Goal: Transaction & Acquisition: Subscribe to service/newsletter

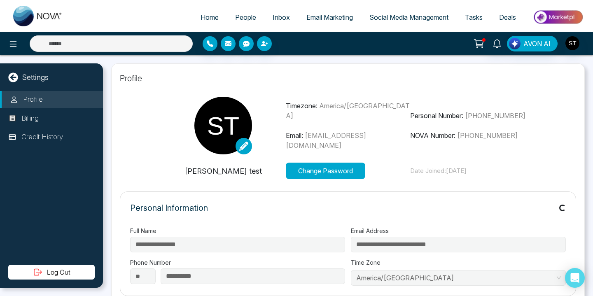
type input "******"
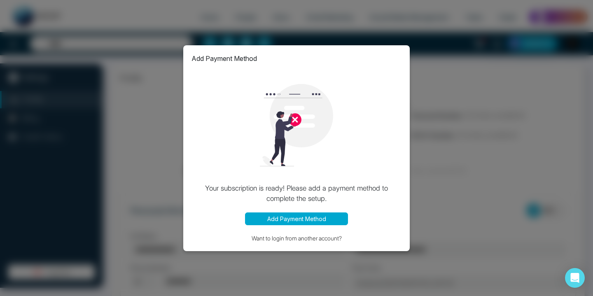
click at [299, 217] on button "Add Payment Method" at bounding box center [296, 218] width 103 height 13
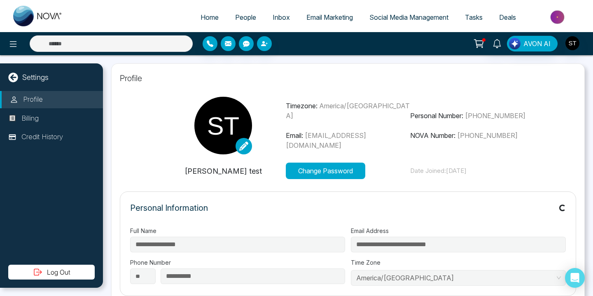
type input "******"
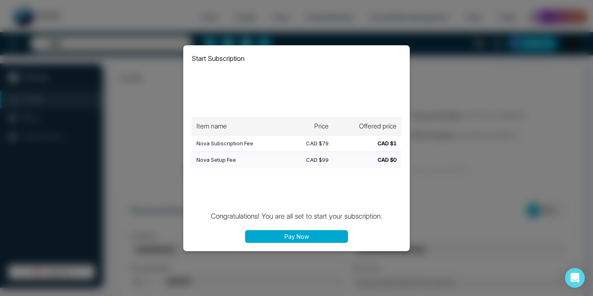
click at [300, 237] on button "Pay Now" at bounding box center [296, 236] width 103 height 13
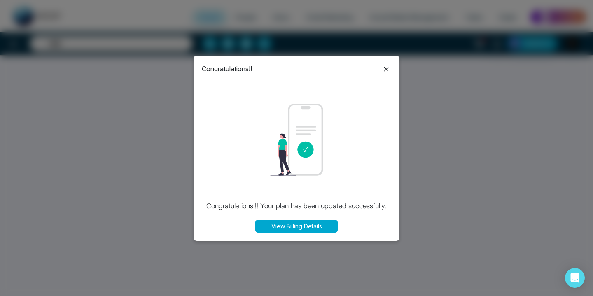
select select "*"
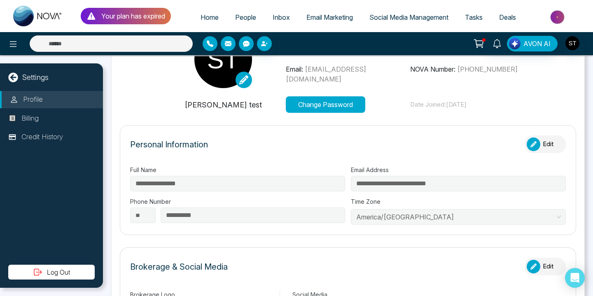
type input "******"
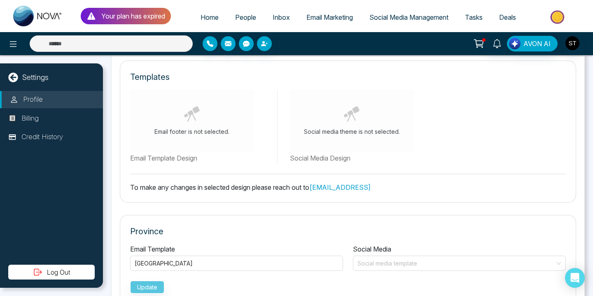
scroll to position [446, 0]
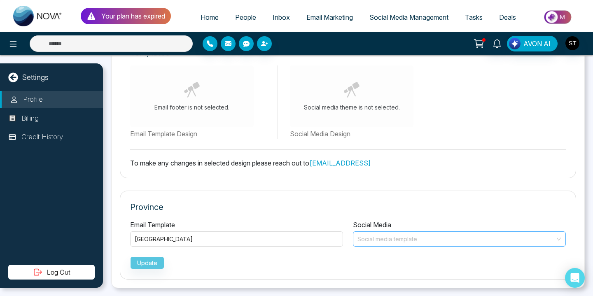
click at [377, 237] on input "search" at bounding box center [456, 238] width 197 height 12
click at [198, 206] on p "Province" at bounding box center [347, 207] width 435 height 12
click at [207, 18] on span "Home" at bounding box center [209, 17] width 18 height 8
click at [53, 13] on img at bounding box center [37, 16] width 49 height 21
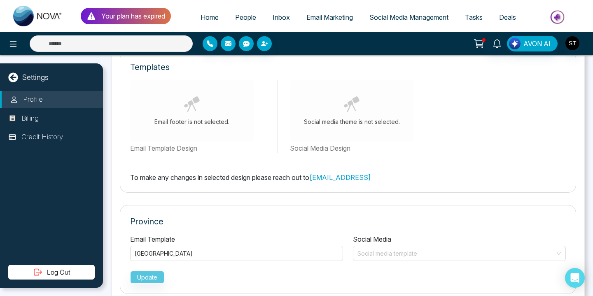
scroll to position [446, 0]
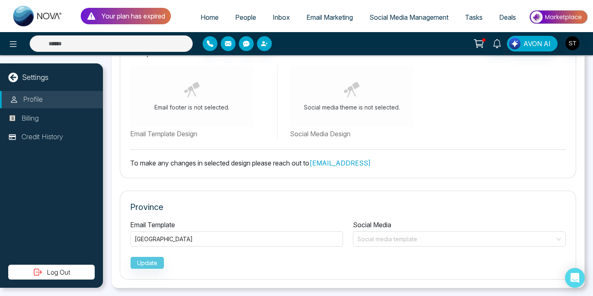
click at [206, 18] on span "Home" at bounding box center [209, 17] width 18 height 8
click at [147, 15] on p "Your plan has expired" at bounding box center [133, 16] width 64 height 10
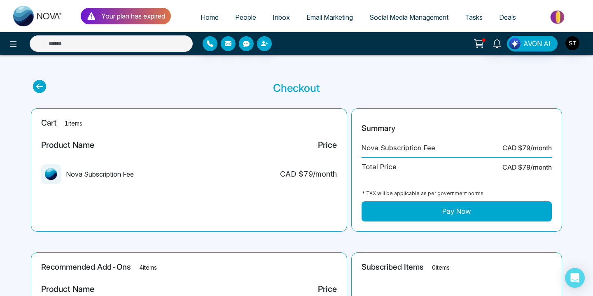
scroll to position [1, 0]
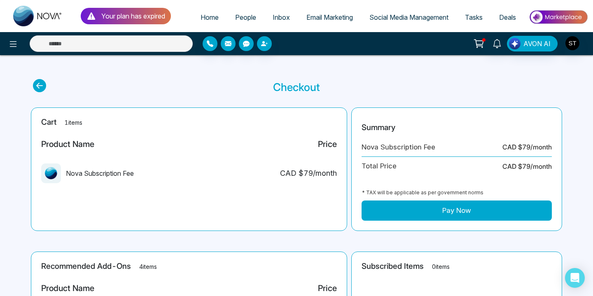
click at [203, 19] on span "Home" at bounding box center [209, 17] width 18 height 8
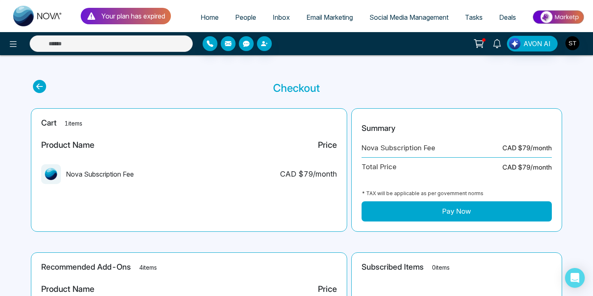
click at [203, 19] on span "Home" at bounding box center [209, 17] width 18 height 8
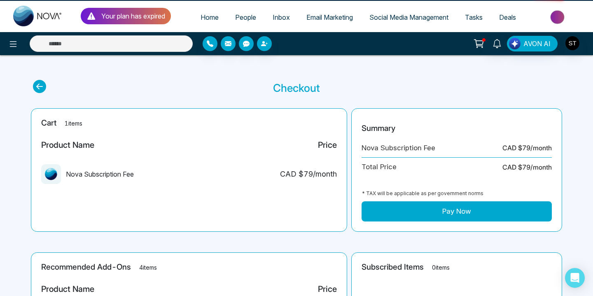
click at [203, 19] on span "Home" at bounding box center [209, 17] width 18 height 8
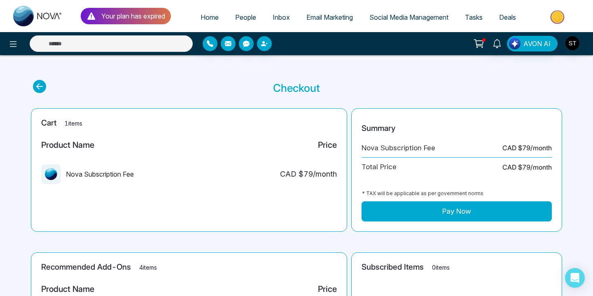
click at [203, 19] on span "Home" at bounding box center [209, 17] width 18 height 8
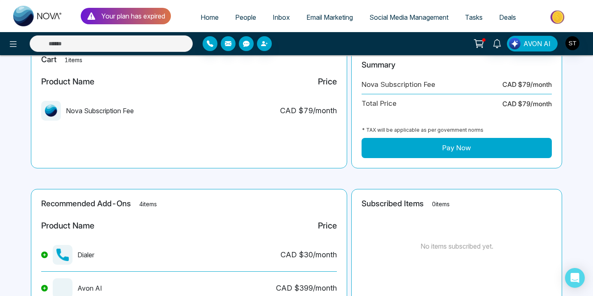
scroll to position [64, 0]
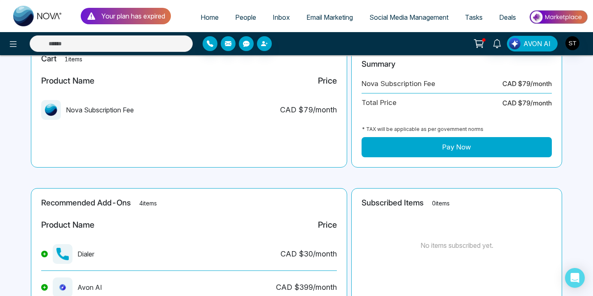
click at [456, 145] on button "Pay Now" at bounding box center [456, 147] width 190 height 21
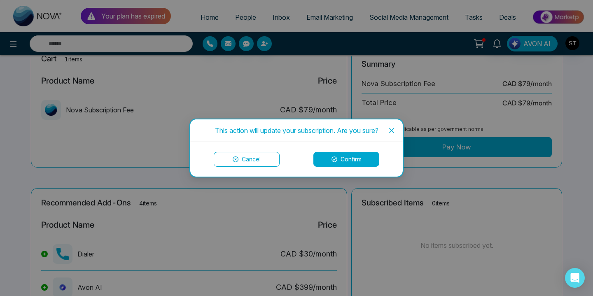
click at [393, 130] on icon "close" at bounding box center [391, 130] width 7 height 7
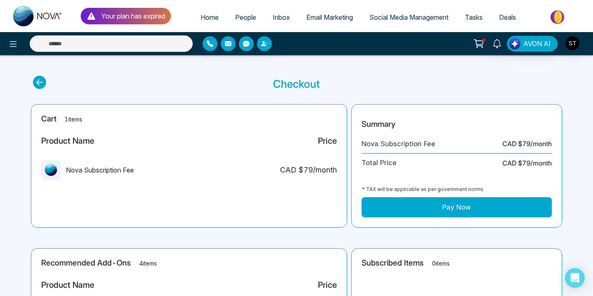
scroll to position [0, 0]
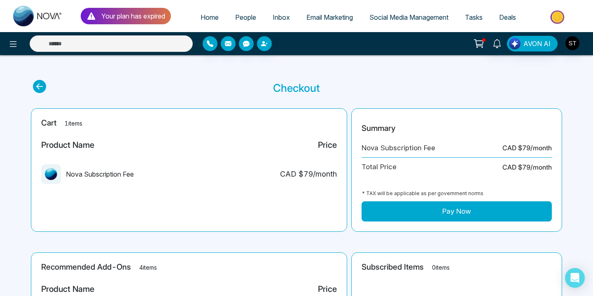
click at [201, 14] on span "Home" at bounding box center [209, 17] width 18 height 8
click at [16, 47] on icon at bounding box center [13, 44] width 10 height 10
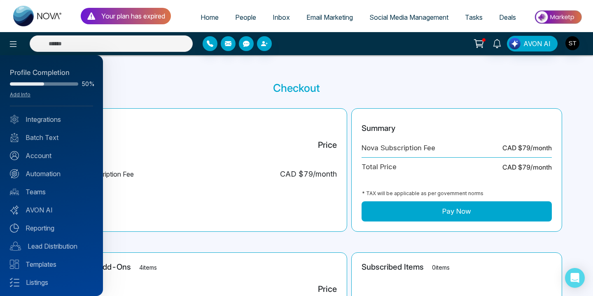
scroll to position [37, 0]
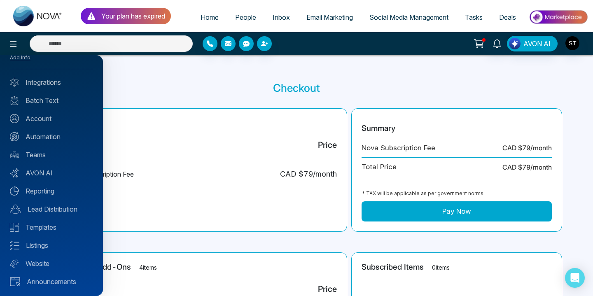
click at [573, 45] on div at bounding box center [296, 148] width 593 height 296
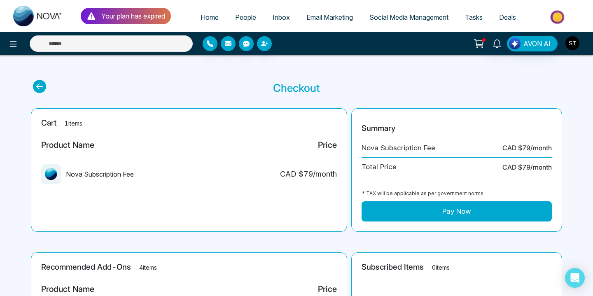
click at [573, 43] on img "button" at bounding box center [572, 43] width 14 height 14
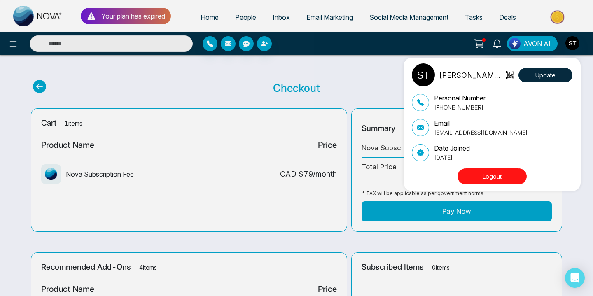
click at [494, 177] on button "Logout" at bounding box center [491, 176] width 69 height 16
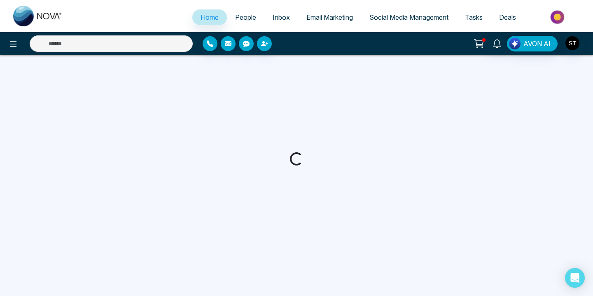
select select "*"
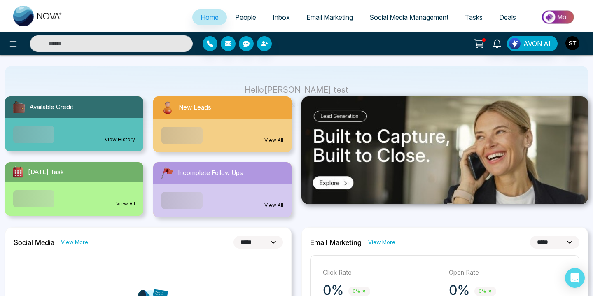
scroll to position [56, 0]
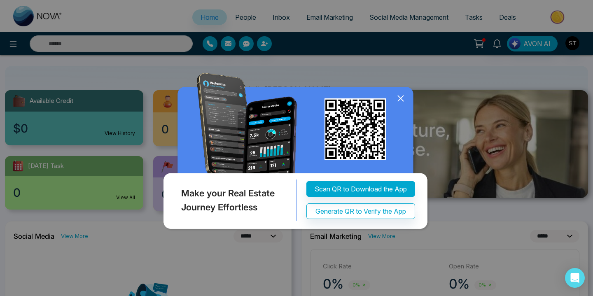
click at [402, 96] on icon at bounding box center [400, 97] width 5 height 5
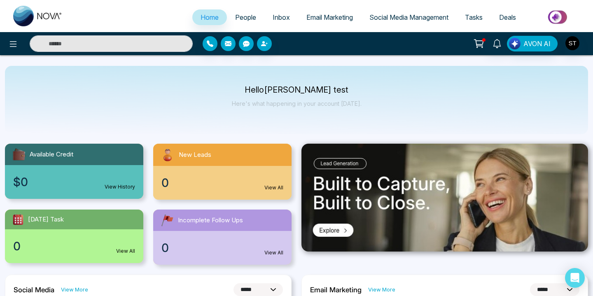
scroll to position [4, 0]
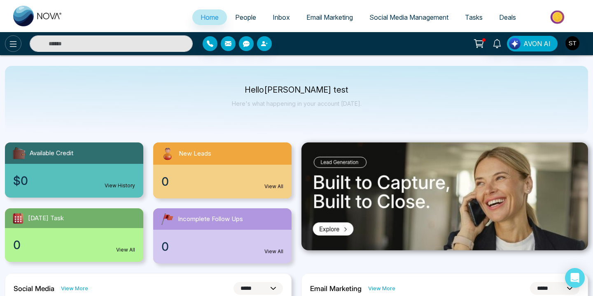
click at [14, 45] on icon at bounding box center [13, 44] width 10 height 10
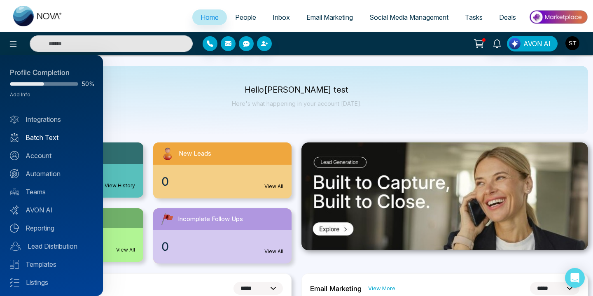
click at [48, 140] on link "Batch Text" at bounding box center [51, 138] width 83 height 10
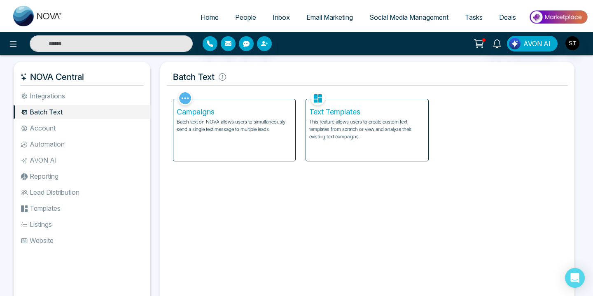
click at [221, 138] on div "Campaigns Batch text on NOVA allows users to simultaneously send a single text …" at bounding box center [234, 130] width 122 height 62
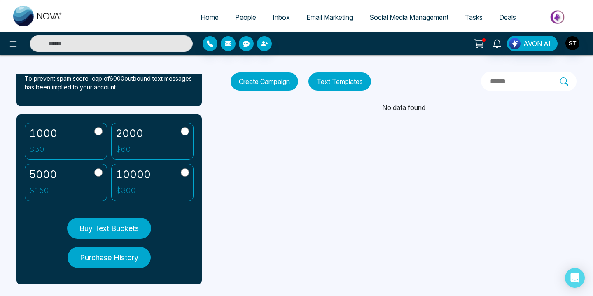
scroll to position [155, 0]
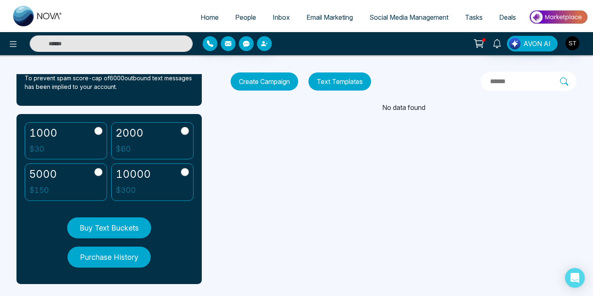
click at [124, 236] on button "Buy Text Buckets" at bounding box center [109, 227] width 84 height 21
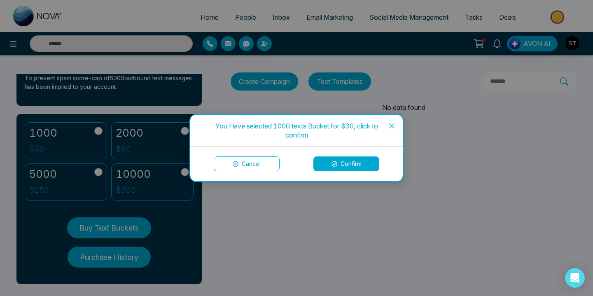
click at [390, 123] on icon "close" at bounding box center [391, 126] width 7 height 7
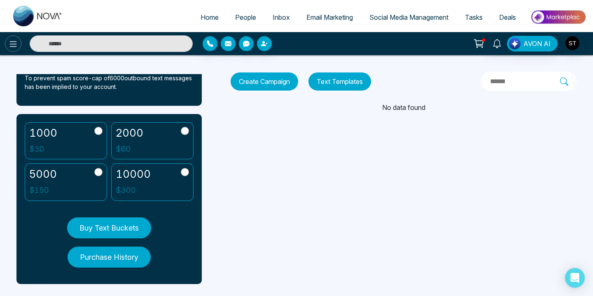
click at [14, 42] on icon at bounding box center [13, 44] width 10 height 10
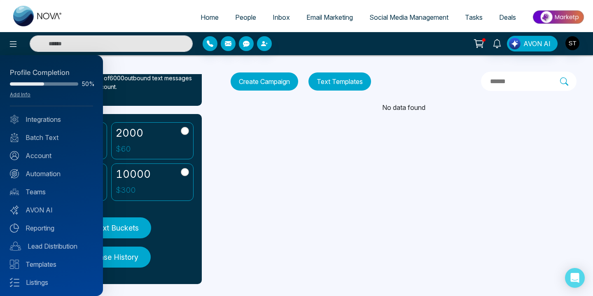
click at [272, 172] on div at bounding box center [296, 148] width 593 height 296
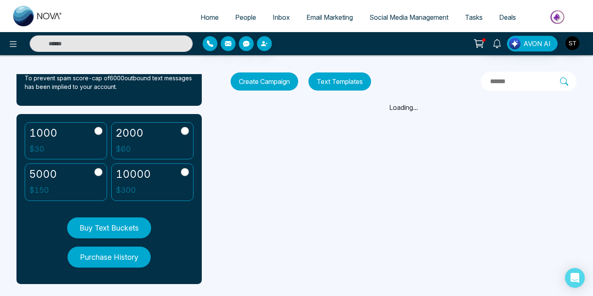
click at [247, 16] on span "People" at bounding box center [245, 17] width 21 height 8
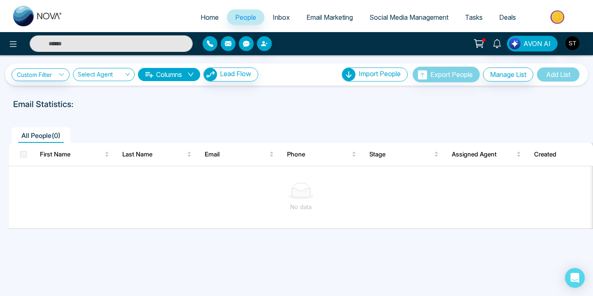
click at [281, 19] on span "Inbox" at bounding box center [280, 17] width 17 height 8
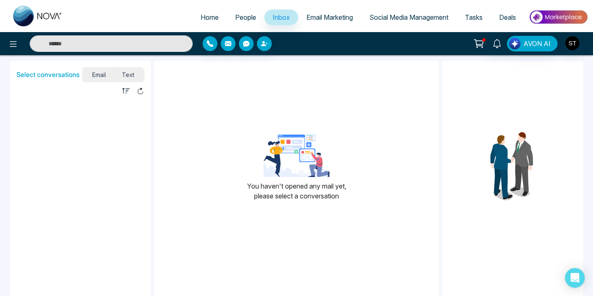
click at [320, 18] on span "Email Marketing" at bounding box center [329, 17] width 47 height 8
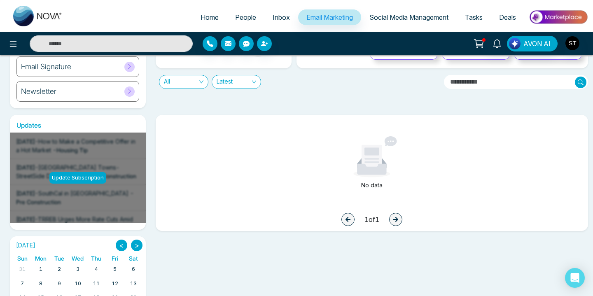
scroll to position [85, 0]
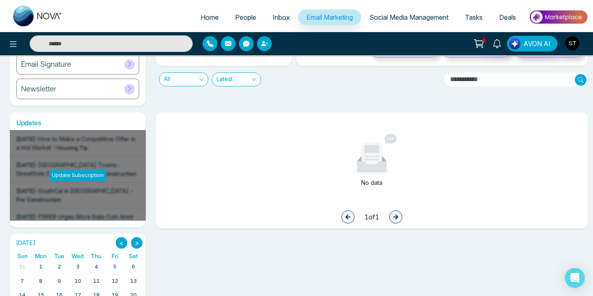
click at [85, 177] on div "Update Subscription" at bounding box center [77, 176] width 57 height 12
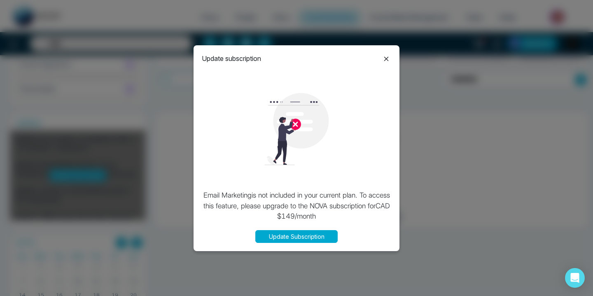
click at [386, 59] on icon at bounding box center [386, 59] width 5 height 5
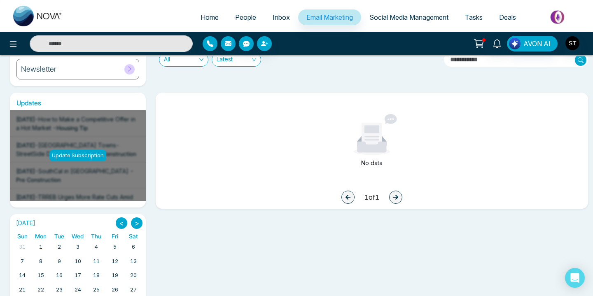
scroll to position [0, 0]
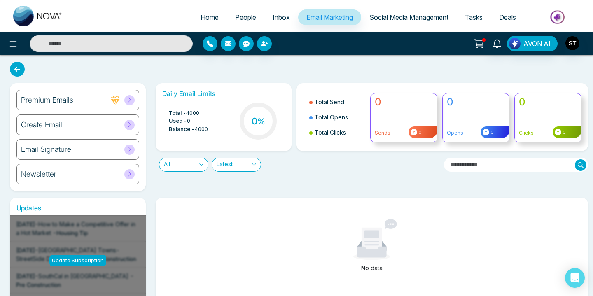
click at [382, 16] on span "Social Media Management" at bounding box center [408, 17] width 79 height 8
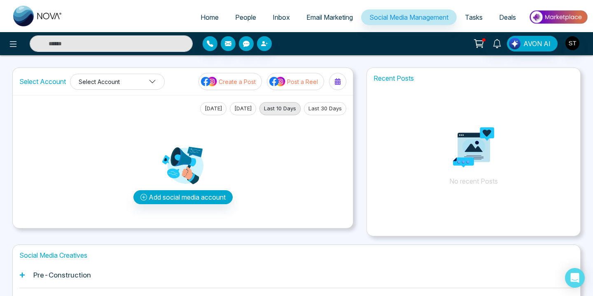
click at [153, 83] on icon at bounding box center [152, 81] width 7 height 7
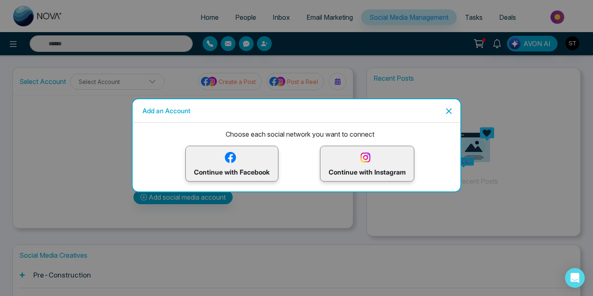
click at [78, 125] on div "Add an Account Choose each social network you want to connect Continue with Fac…" at bounding box center [296, 148] width 593 height 296
click at [449, 111] on icon "Close" at bounding box center [449, 111] width 6 height 6
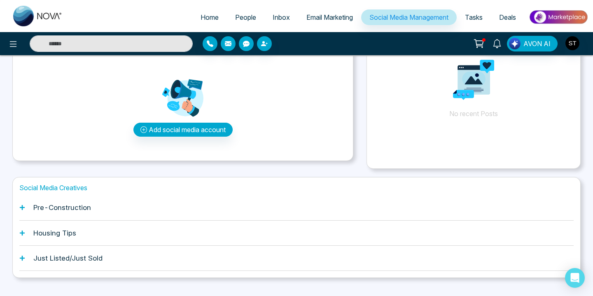
scroll to position [82, 0]
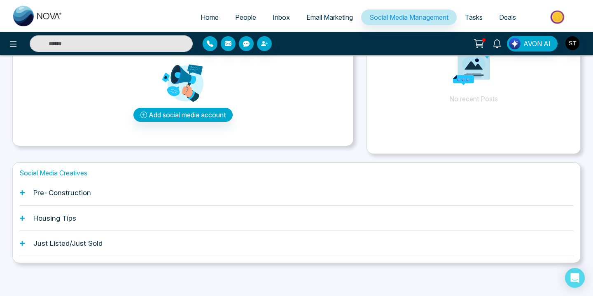
click at [60, 190] on h1 "Pre-Construction" at bounding box center [62, 192] width 58 height 8
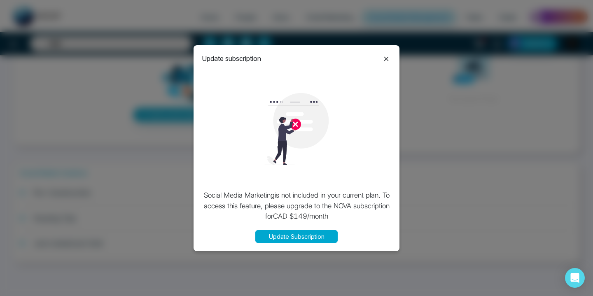
click at [388, 58] on icon at bounding box center [386, 59] width 10 height 10
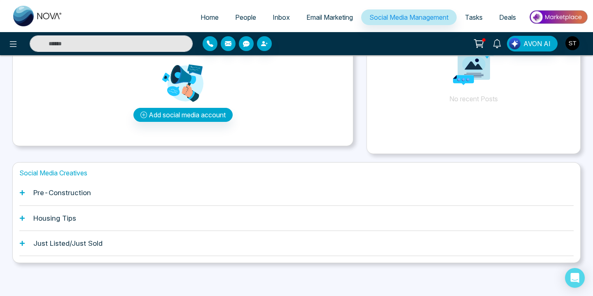
click at [69, 217] on h1 "Housing Tips" at bounding box center [54, 218] width 43 height 8
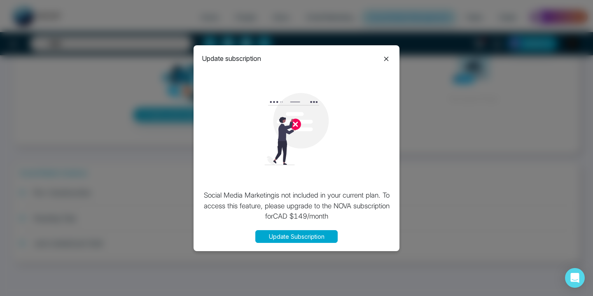
click at [388, 59] on icon at bounding box center [386, 59] width 10 height 10
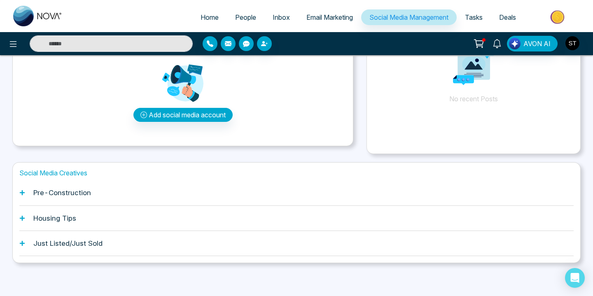
click at [73, 239] on h1 "Just Listed/Just Sold" at bounding box center [67, 243] width 69 height 8
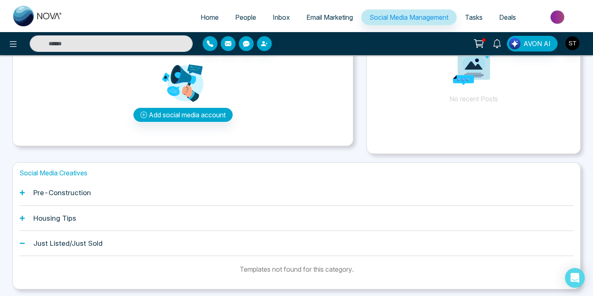
click at [73, 239] on h1 "Just Listed/Just Sold" at bounding box center [67, 243] width 69 height 8
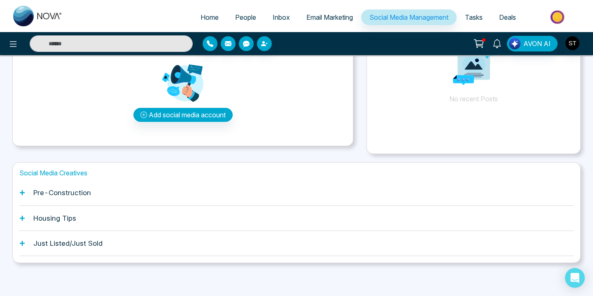
click at [72, 218] on h1 "Housing Tips" at bounding box center [54, 218] width 43 height 8
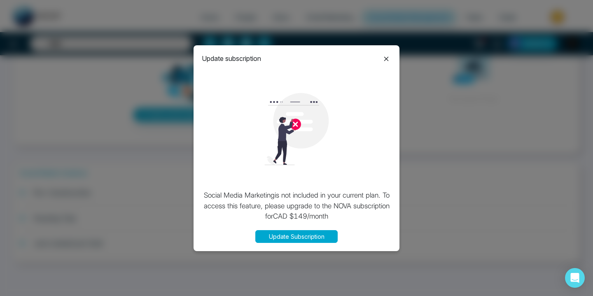
click at [385, 59] on icon at bounding box center [386, 59] width 5 height 5
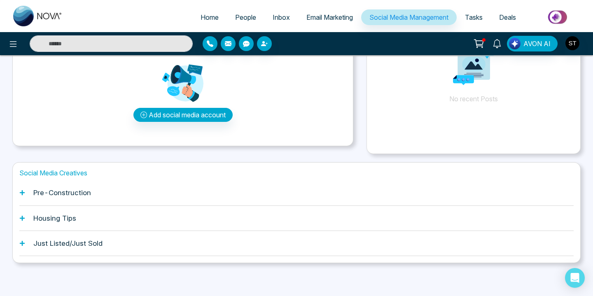
click at [83, 191] on h1 "Pre-Construction" at bounding box center [62, 192] width 58 height 8
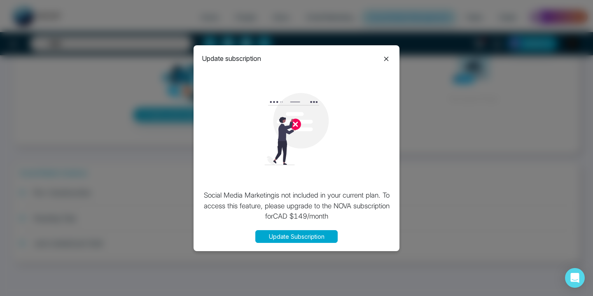
click at [387, 58] on icon at bounding box center [386, 59] width 5 height 5
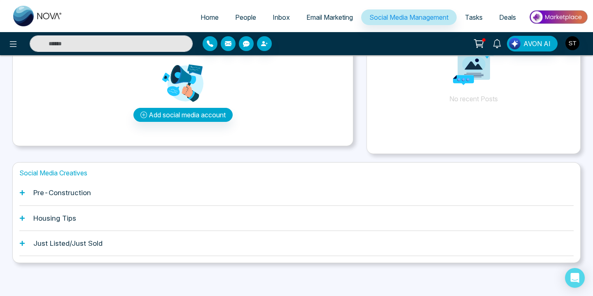
click at [79, 241] on h1 "Just Listed/Just Sold" at bounding box center [67, 243] width 69 height 8
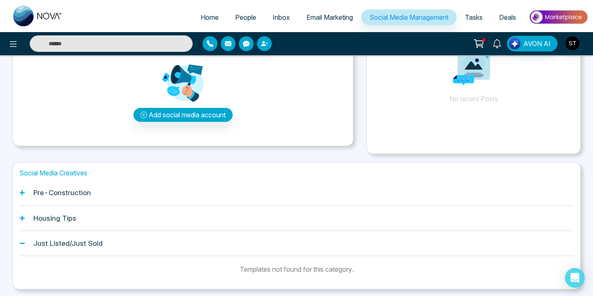
click at [93, 242] on h1 "Just Listed/Just Sold" at bounding box center [67, 243] width 69 height 8
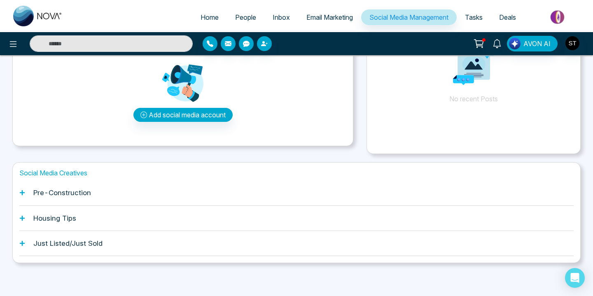
click at [93, 242] on h1 "Just Listed/Just Sold" at bounding box center [67, 243] width 69 height 8
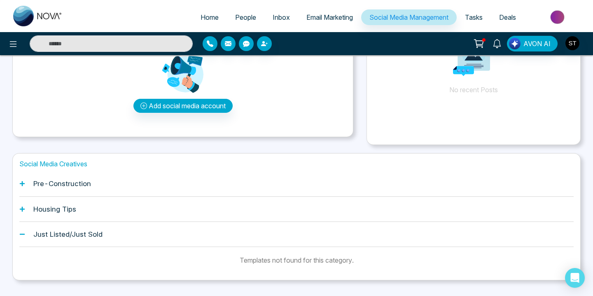
click at [93, 232] on h1 "Just Listed/Just Sold" at bounding box center [67, 234] width 69 height 8
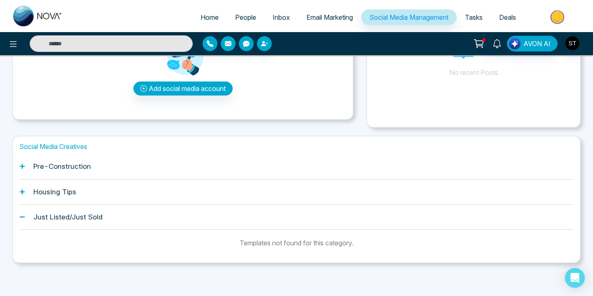
click at [96, 217] on h1 "Just Listed/Just Sold" at bounding box center [67, 217] width 69 height 8
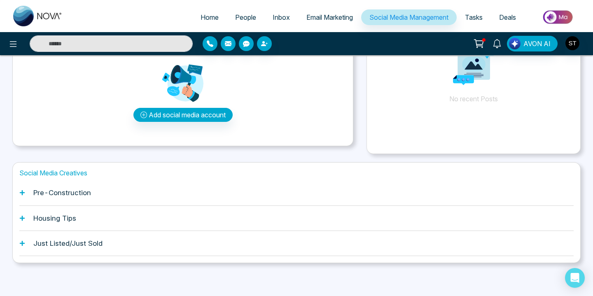
click at [98, 244] on h1 "Just Listed/Just Sold" at bounding box center [67, 243] width 69 height 8
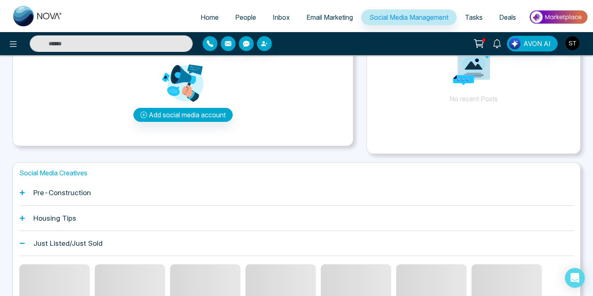
scroll to position [109, 0]
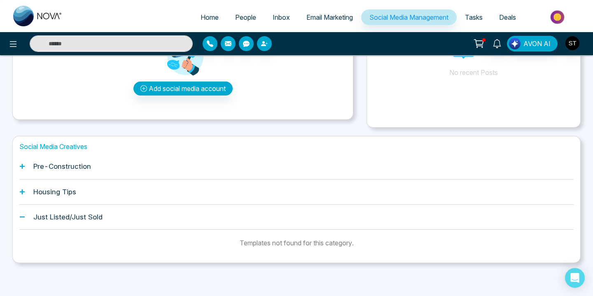
click at [85, 220] on h1 "Just Listed/Just Sold" at bounding box center [67, 217] width 69 height 8
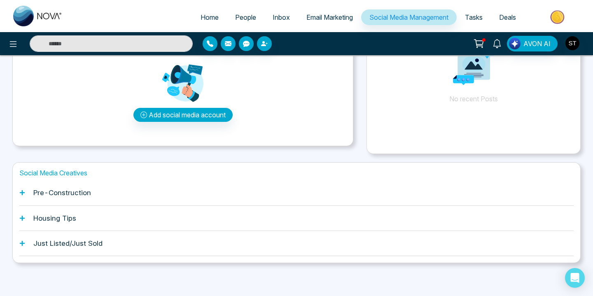
click at [81, 195] on h1 "Pre-Construction" at bounding box center [62, 192] width 58 height 8
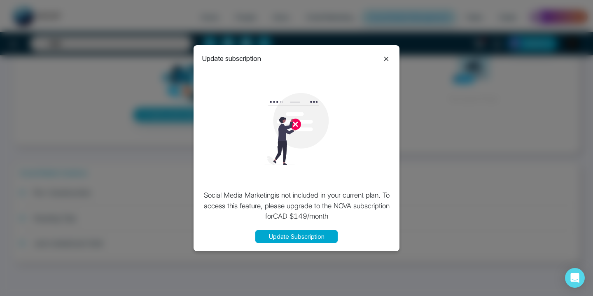
click at [384, 59] on icon at bounding box center [386, 59] width 10 height 10
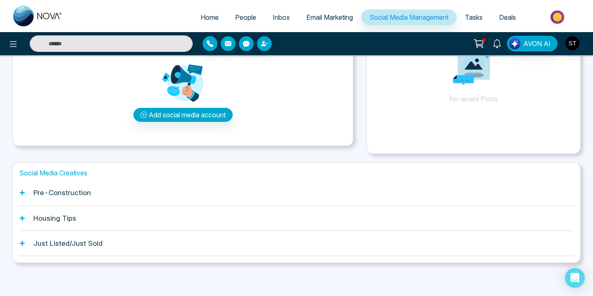
click at [66, 211] on div "Housing Tips" at bounding box center [296, 218] width 554 height 25
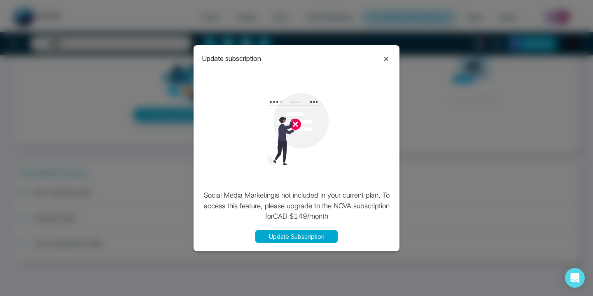
click at [386, 58] on icon at bounding box center [386, 59] width 5 height 5
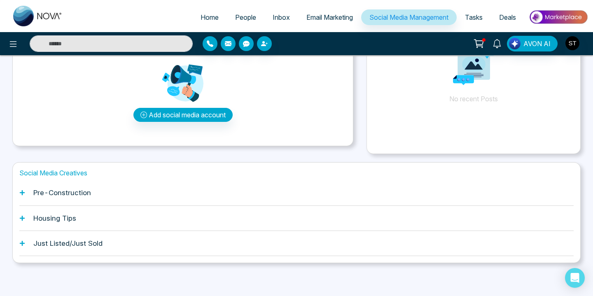
click at [115, 224] on div "Housing Tips" at bounding box center [296, 218] width 554 height 25
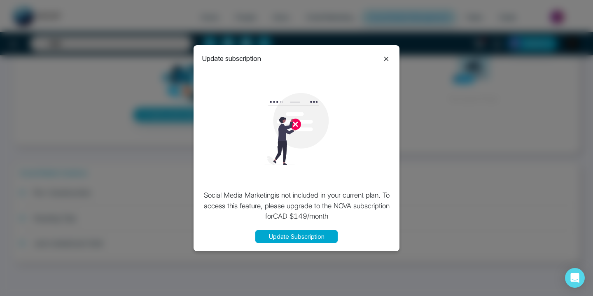
click at [384, 60] on icon at bounding box center [386, 59] width 10 height 10
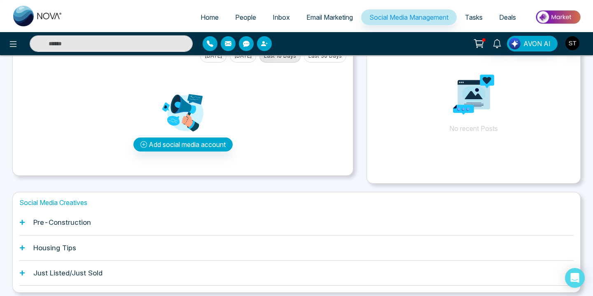
scroll to position [51, 0]
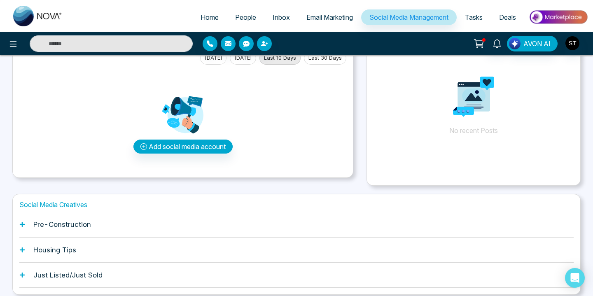
click at [79, 228] on h1 "Pre-Construction" at bounding box center [62, 224] width 58 height 8
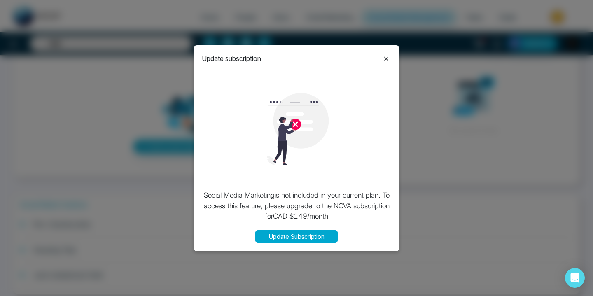
click at [292, 226] on div "Update subscription Social Media Marketing is not included in your current plan…" at bounding box center [296, 148] width 206 height 206
click at [388, 56] on icon at bounding box center [386, 59] width 10 height 10
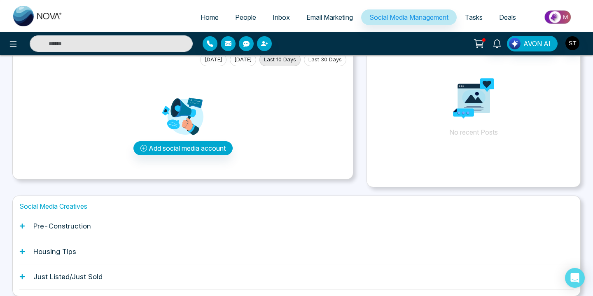
scroll to position [0, 0]
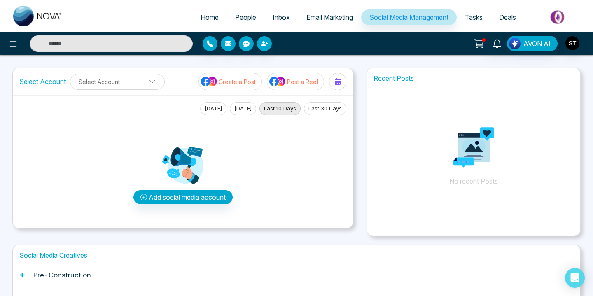
click at [399, 18] on span "Social Media Management" at bounding box center [408, 17] width 79 height 8
click at [472, 17] on span "Tasks" at bounding box center [474, 17] width 18 height 8
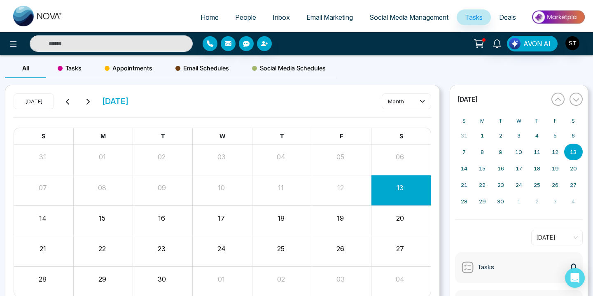
click at [503, 17] on span "Deals" at bounding box center [507, 17] width 17 height 8
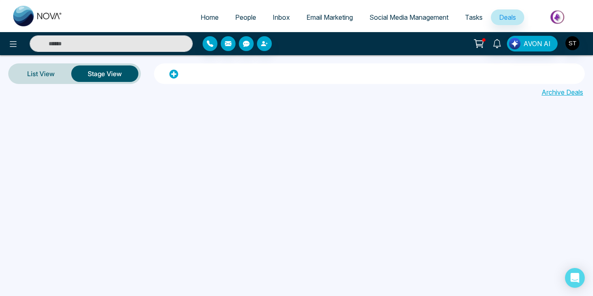
click at [273, 15] on span "Inbox" at bounding box center [280, 17] width 17 height 8
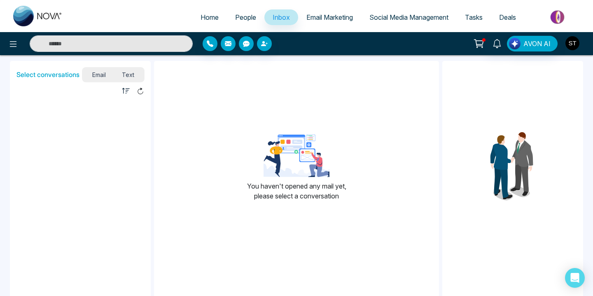
click at [571, 41] on img "button" at bounding box center [572, 43] width 14 height 14
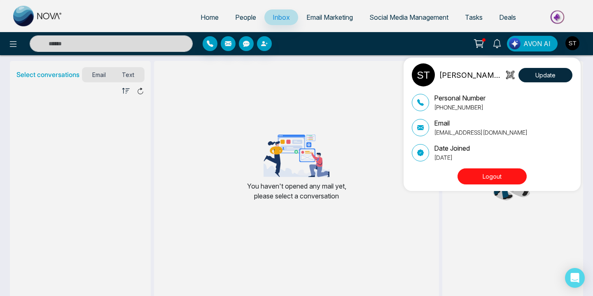
click at [478, 173] on button "Logout" at bounding box center [491, 176] width 69 height 16
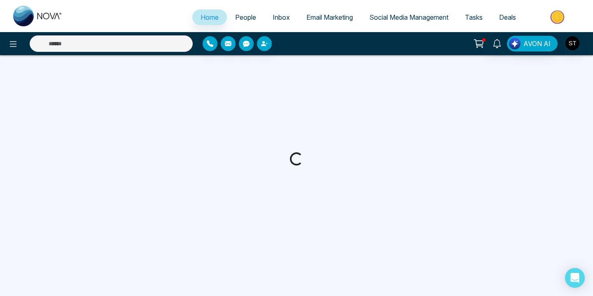
select select "*"
